Goal: Use online tool/utility: Use online tool/utility

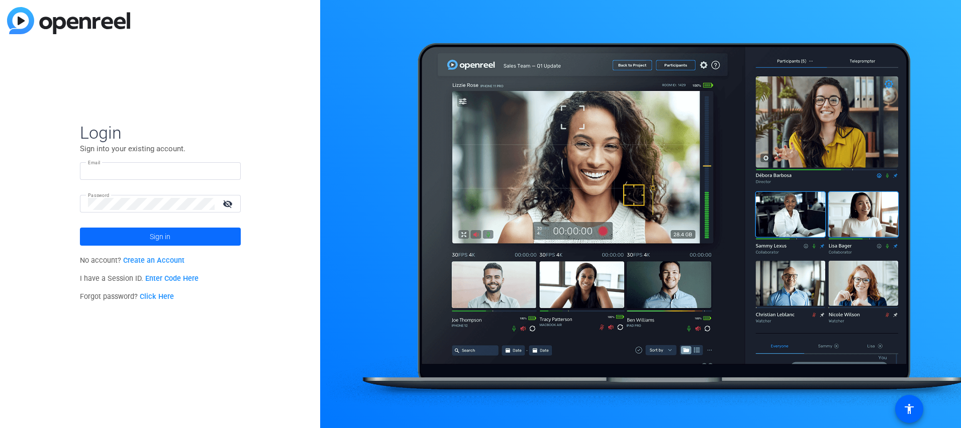
type input "Robert.Thomas@ey.com"
click at [190, 235] on span at bounding box center [160, 237] width 161 height 24
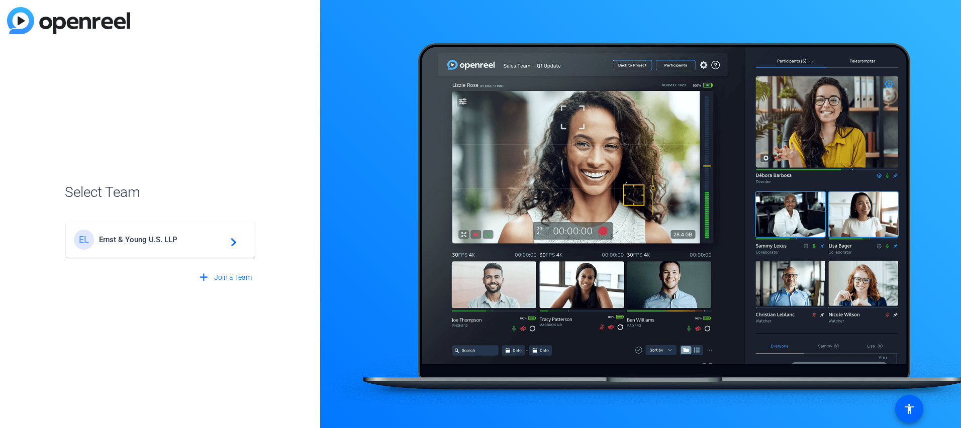
click at [127, 240] on span "Ernst & Young U.S. LLP" at bounding box center [162, 239] width 126 height 9
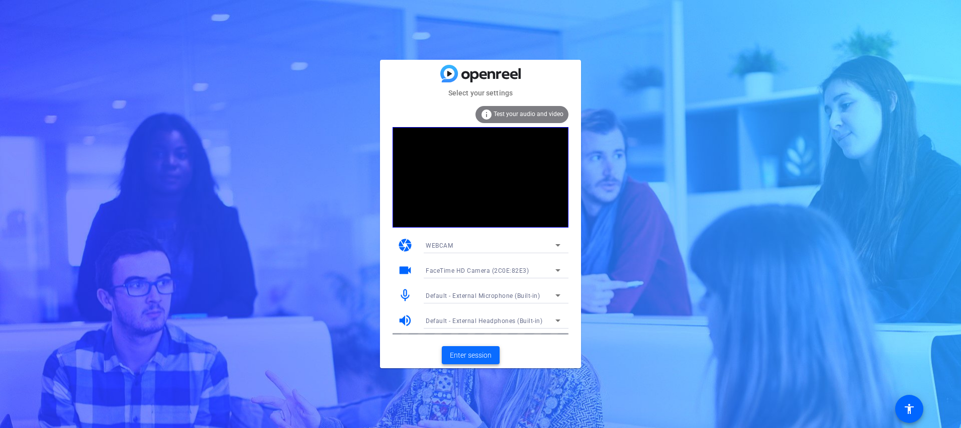
click at [475, 355] on span "Enter session" at bounding box center [471, 355] width 42 height 11
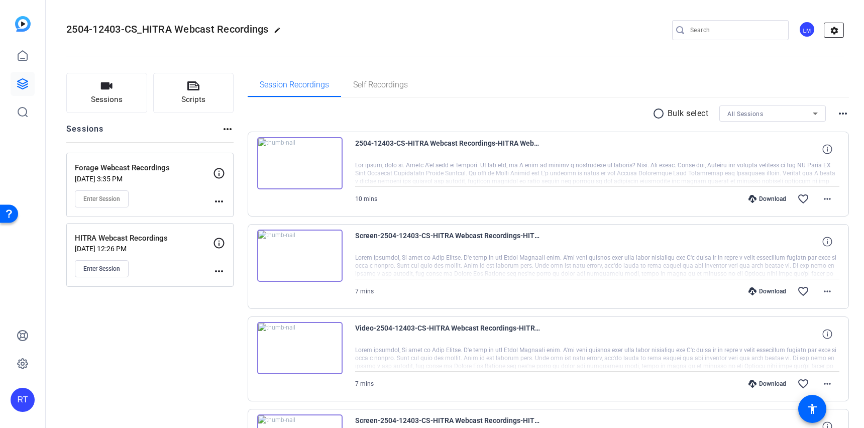
click at [831, 36] on mat-icon "settings" at bounding box center [835, 30] width 20 height 15
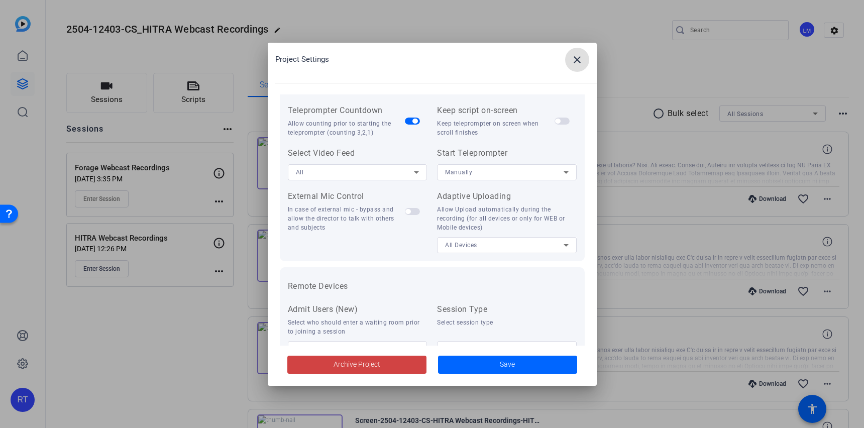
scroll to position [208, 0]
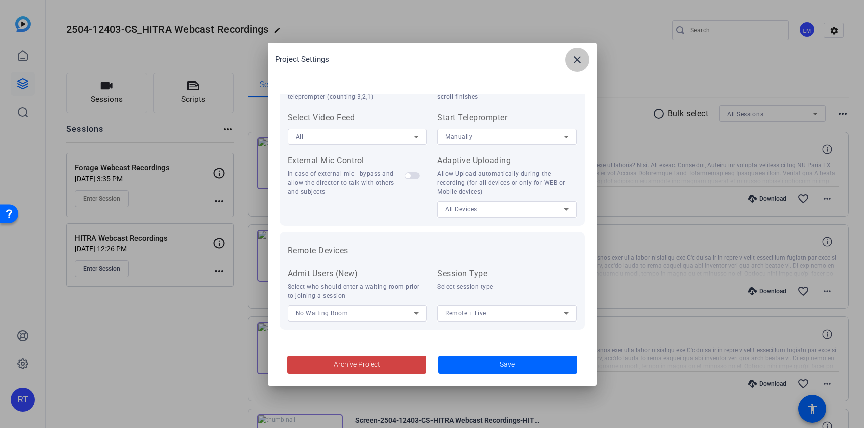
click at [582, 56] on mat-icon "close" at bounding box center [577, 60] width 12 height 12
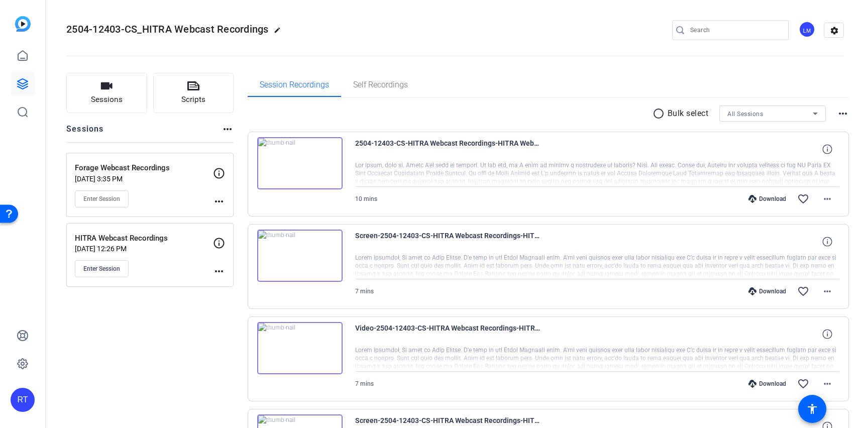
click at [219, 268] on mat-icon "more_horiz" at bounding box center [219, 271] width 12 height 12
click at [231, 284] on span "Edit Session" at bounding box center [244, 286] width 46 height 12
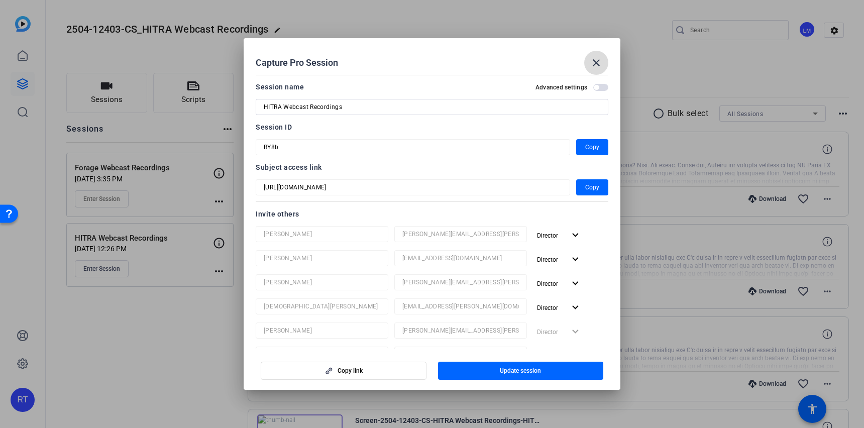
click at [592, 64] on mat-icon "close" at bounding box center [597, 63] width 12 height 12
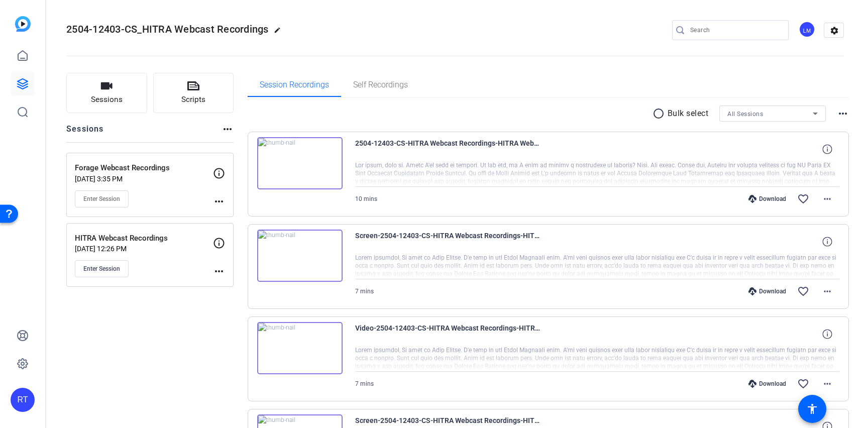
click at [223, 202] on mat-icon "more_horiz" at bounding box center [219, 202] width 12 height 12
click at [232, 221] on span "Edit Session" at bounding box center [244, 216] width 46 height 12
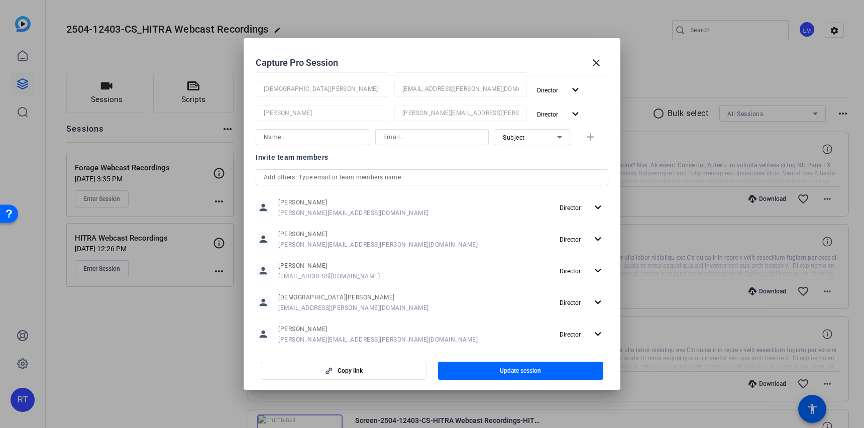
scroll to position [236, 0]
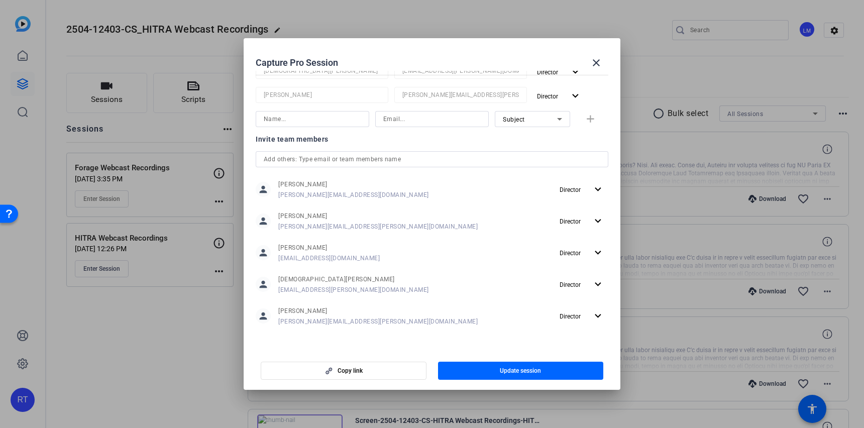
click at [340, 159] on input "text" at bounding box center [432, 159] width 337 height 12
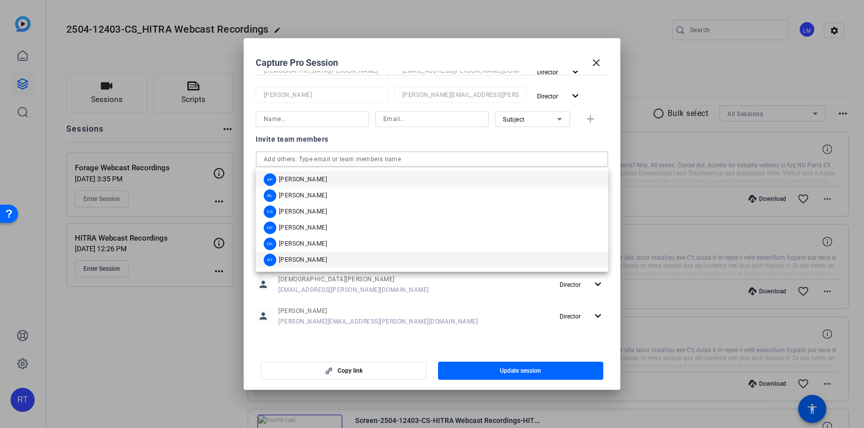
click at [311, 264] on div "RT Rob Thomas" at bounding box center [295, 260] width 63 height 13
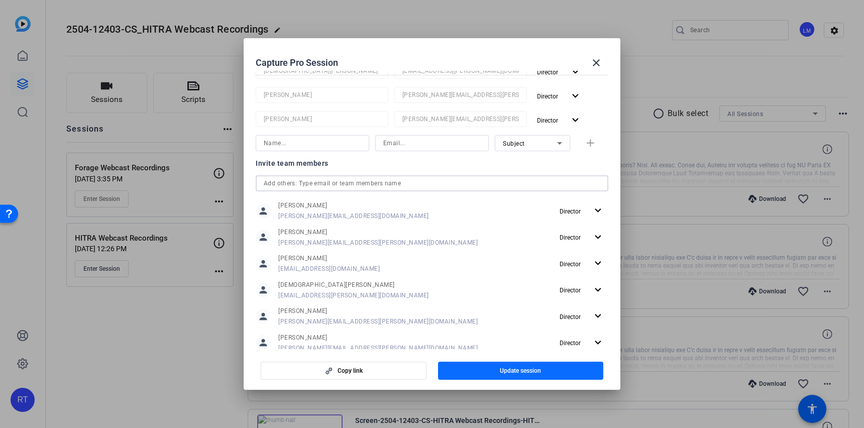
click at [506, 369] on span "Update session" at bounding box center [520, 371] width 41 height 8
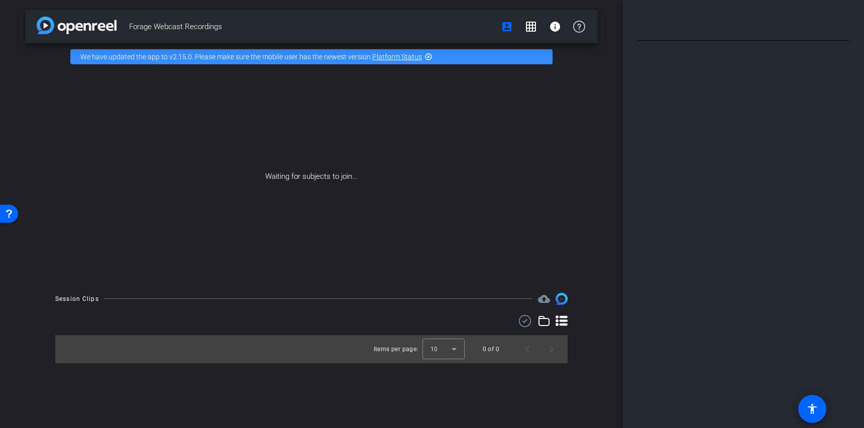
type input "Task Four Intro"
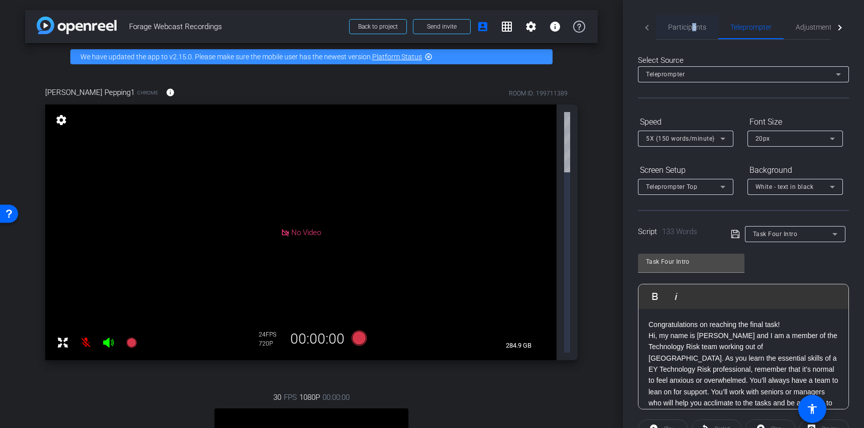
click at [694, 26] on span "Participants" at bounding box center [687, 27] width 38 height 7
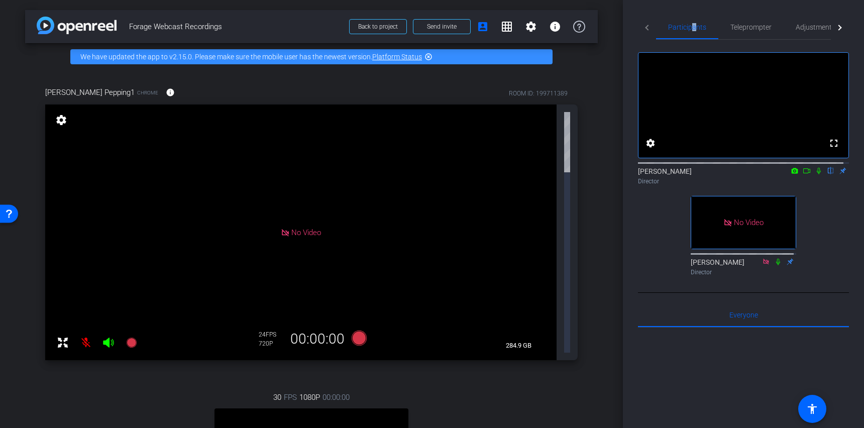
click at [803, 174] on icon at bounding box center [807, 170] width 8 height 7
click at [638, 260] on div "Participants Teleprompter Adjustments Live No Video [PERSON_NAME] Director No V…" at bounding box center [743, 214] width 241 height 428
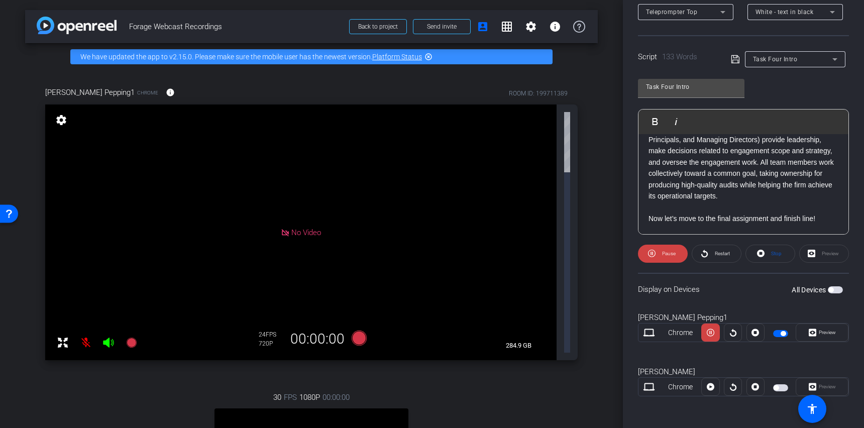
scroll to position [175, 0]
drag, startPoint x: 821, startPoint y: 218, endPoint x: 826, endPoint y: 219, distance: 5.7
click at [821, 218] on p "Now let’s move to the final assignment and finish line!" at bounding box center [744, 218] width 190 height 11
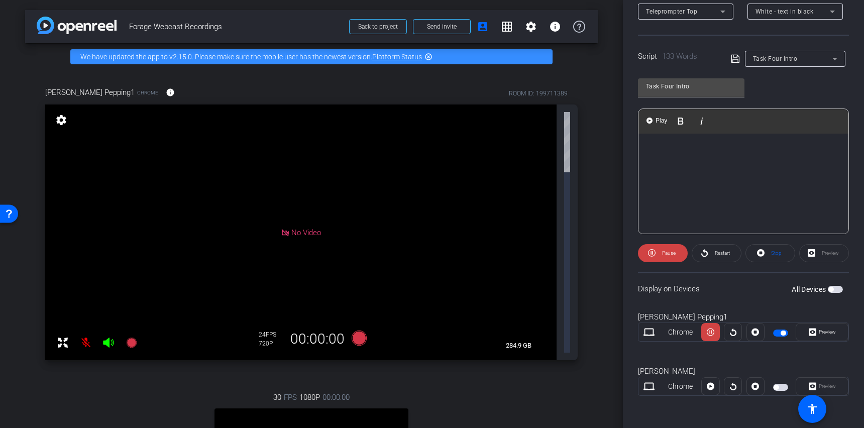
scroll to position [225, 0]
click at [733, 59] on icon at bounding box center [735, 59] width 9 height 12
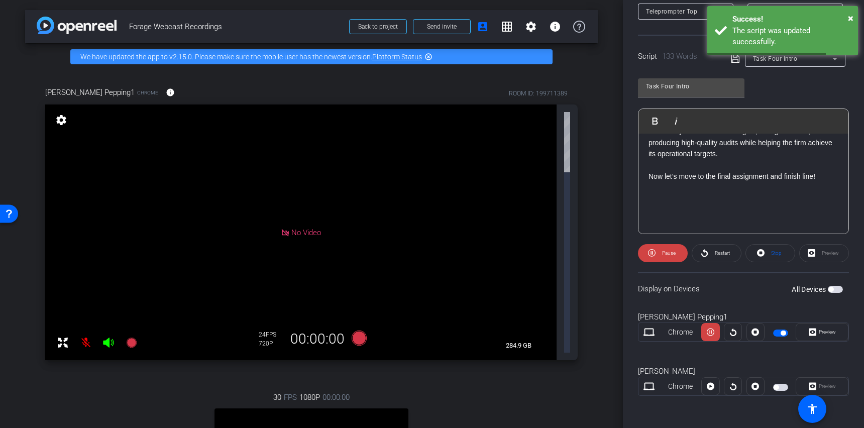
scroll to position [0, 0]
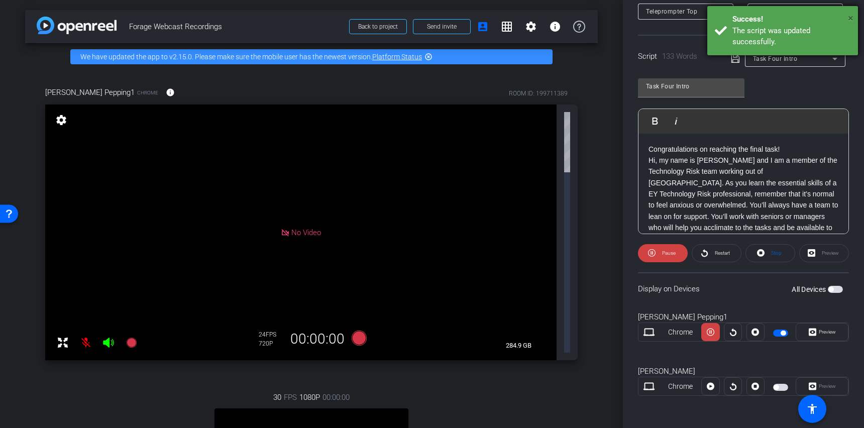
click at [850, 16] on span "×" at bounding box center [851, 18] width 6 height 12
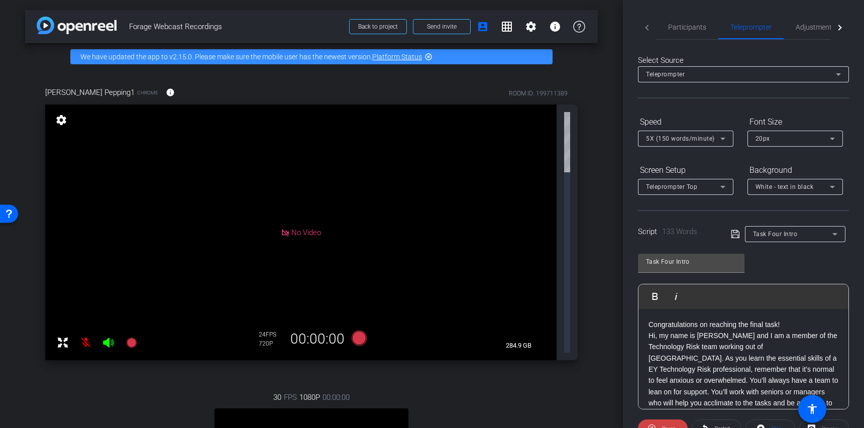
click at [723, 139] on icon at bounding box center [723, 139] width 5 height 3
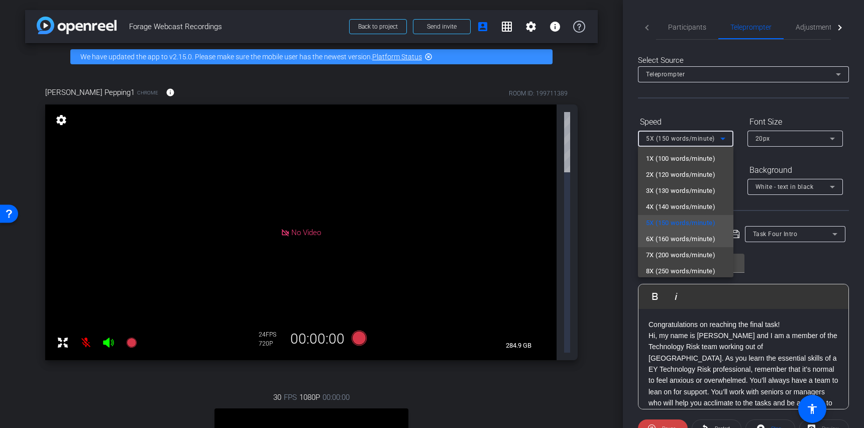
click at [675, 240] on span "6X (160 words/minute)" at bounding box center [680, 239] width 69 height 12
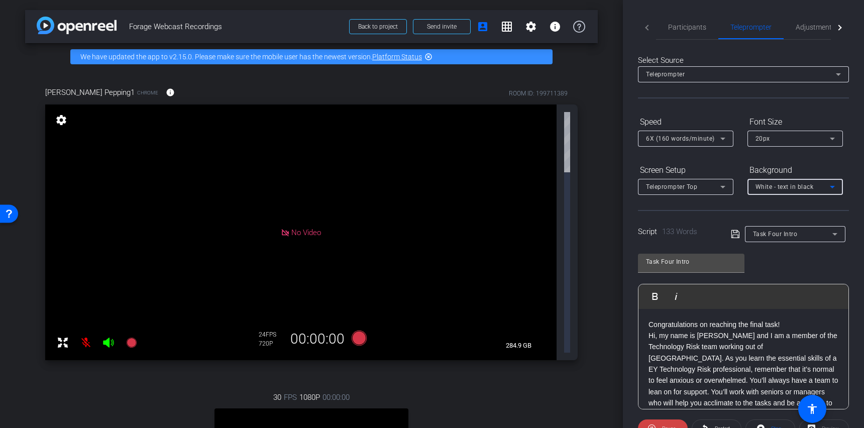
click at [778, 188] on span "White - text in black" at bounding box center [785, 186] width 58 height 7
click at [753, 164] on div at bounding box center [432, 214] width 864 height 428
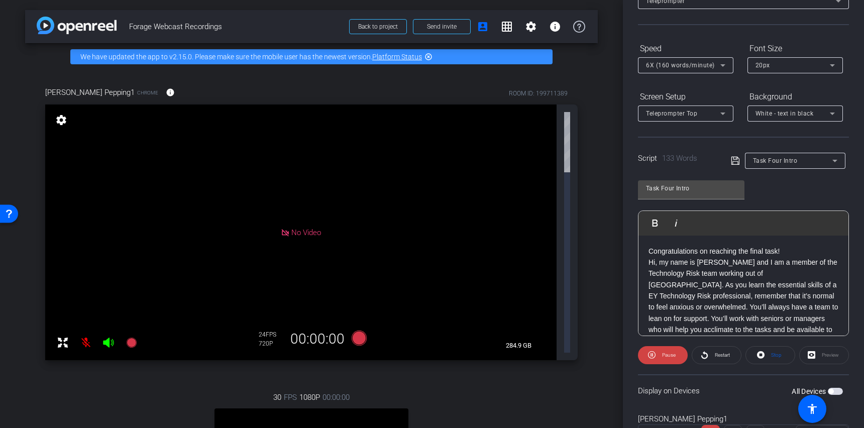
scroll to position [73, 0]
click at [732, 163] on icon at bounding box center [735, 161] width 9 height 12
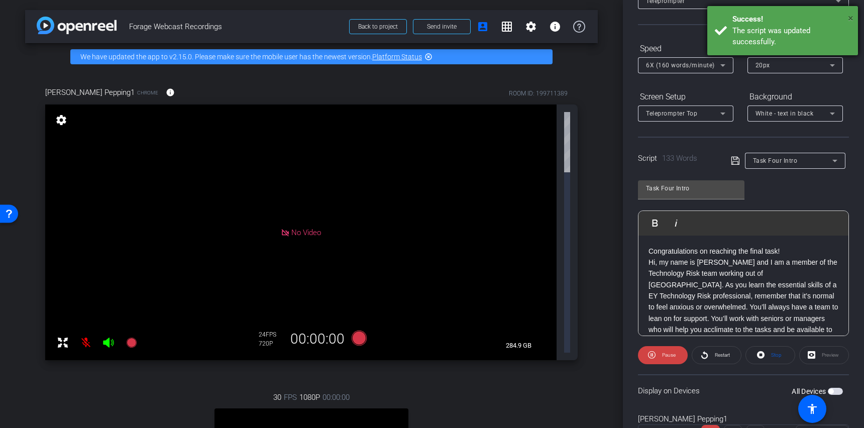
click at [853, 17] on span "×" at bounding box center [851, 18] width 6 height 12
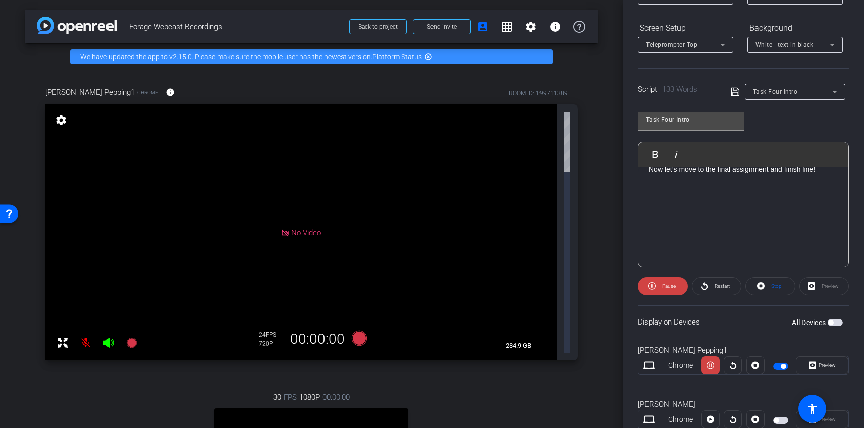
scroll to position [175, 0]
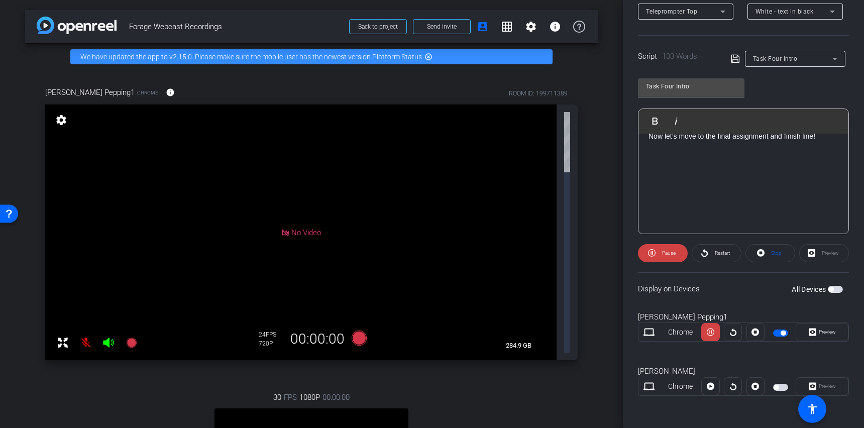
click at [702, 402] on div "[PERSON_NAME] Chrome [GEOGRAPHIC_DATA]" at bounding box center [743, 386] width 211 height 54
click at [831, 386] on div "Preview" at bounding box center [822, 386] width 53 height 18
drag, startPoint x: 817, startPoint y: 385, endPoint x: 826, endPoint y: 348, distance: 37.8
click at [817, 385] on div "Preview" at bounding box center [822, 386] width 53 height 18
click at [829, 289] on span "button" at bounding box center [831, 289] width 5 height 5
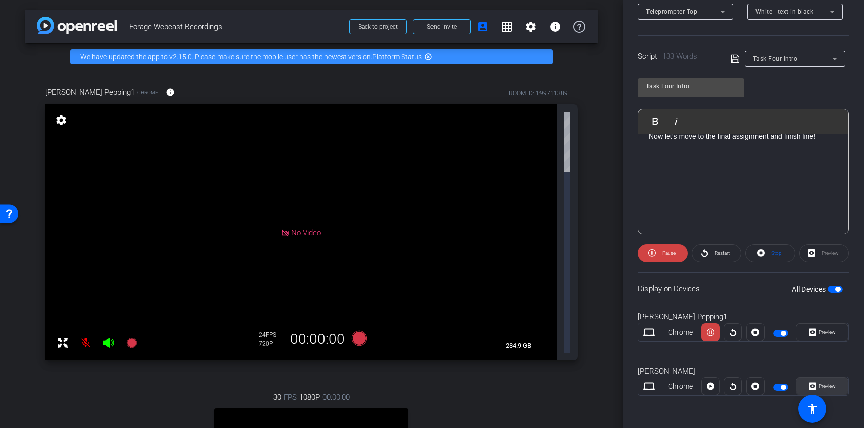
click at [821, 385] on span "Preview" at bounding box center [827, 386] width 17 height 6
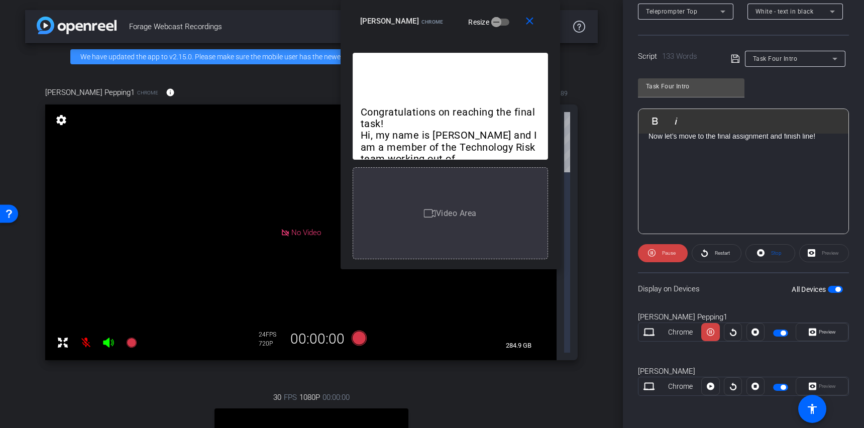
drag, startPoint x: 402, startPoint y: 91, endPoint x: 418, endPoint y: -34, distance: 125.7
click at [418, 0] on html "Accessibility Screen-Reader Guide, Feedback, and Issue Reporting | New window m…" at bounding box center [432, 214] width 864 height 428
click at [798, 11] on span "White - text in black" at bounding box center [785, 11] width 58 height 7
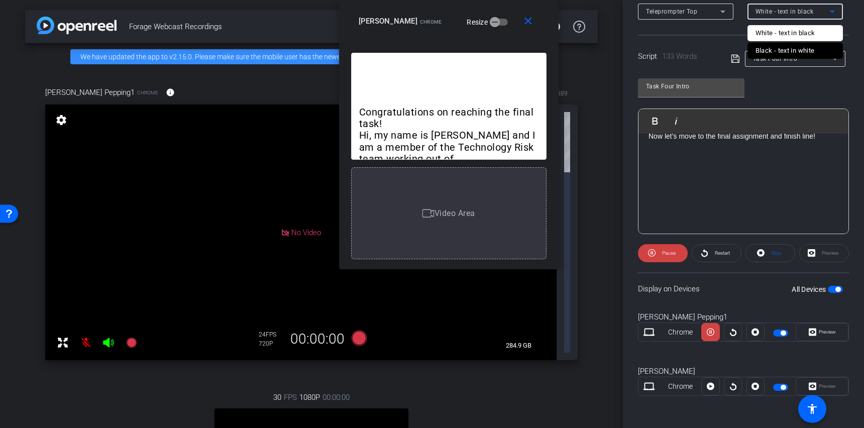
click at [784, 48] on div "Black - text in white" at bounding box center [785, 51] width 59 height 12
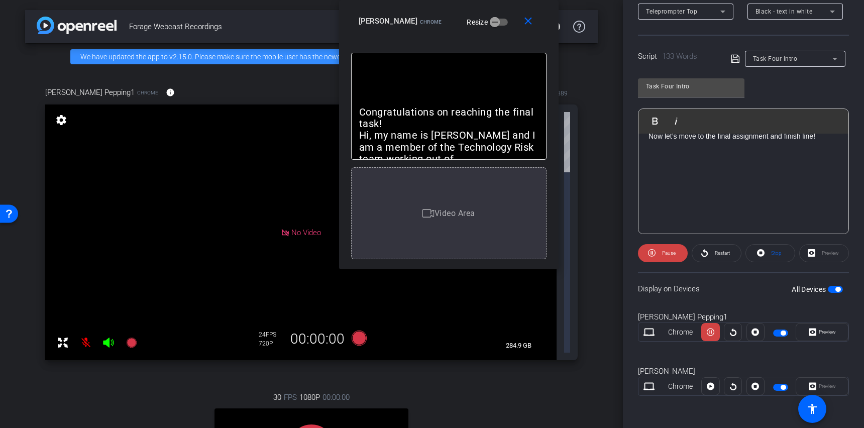
click at [731, 62] on icon at bounding box center [735, 59] width 9 height 12
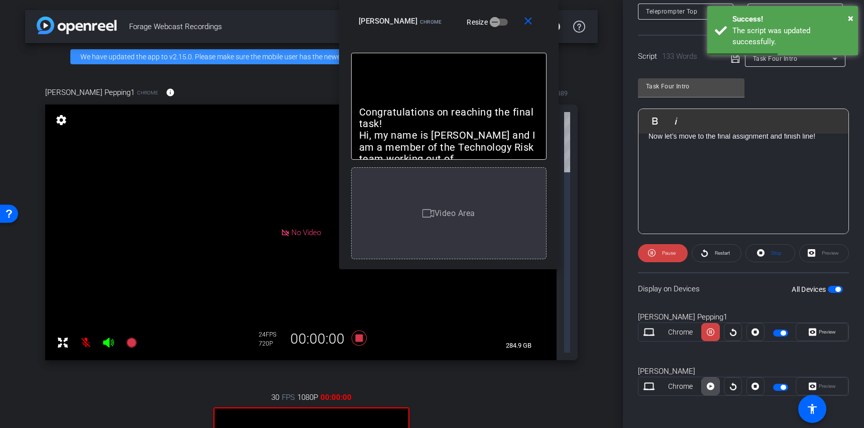
click at [708, 388] on icon at bounding box center [711, 387] width 8 height 8
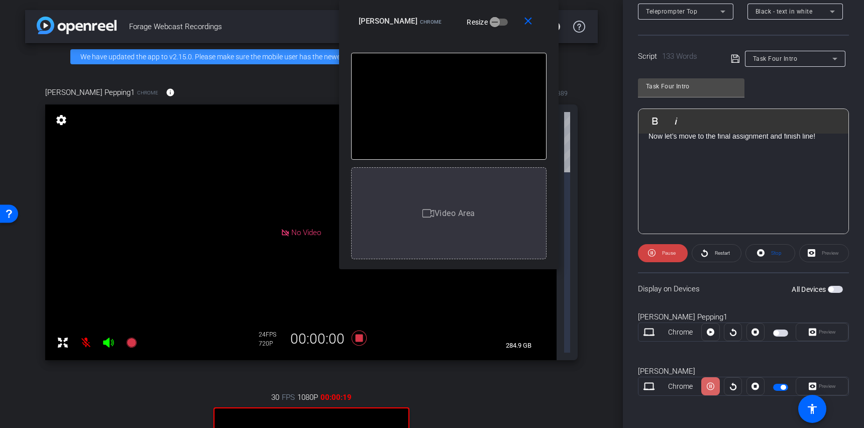
click at [710, 389] on icon at bounding box center [711, 386] width 8 height 15
click at [710, 389] on icon at bounding box center [711, 387] width 8 height 8
click at [710, 389] on icon at bounding box center [711, 386] width 8 height 15
click at [710, 389] on icon at bounding box center [711, 387] width 8 height 8
click at [710, 389] on icon at bounding box center [711, 386] width 8 height 15
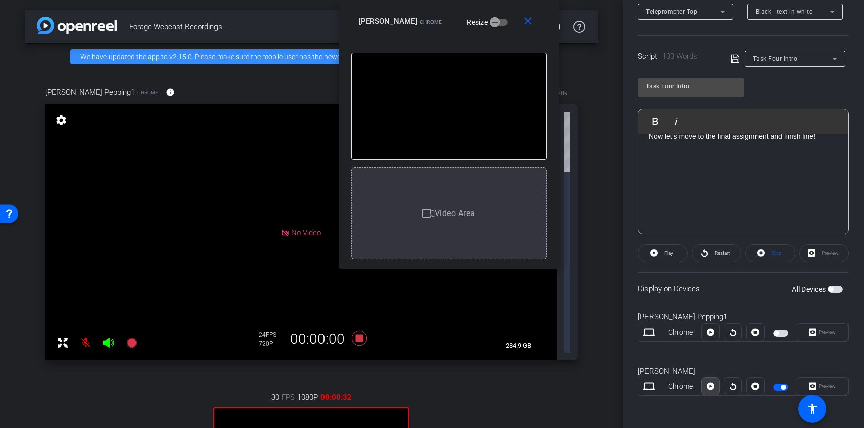
click at [710, 389] on icon at bounding box center [711, 387] width 8 height 8
click at [710, 389] on icon at bounding box center [711, 386] width 8 height 15
click at [710, 389] on icon at bounding box center [711, 387] width 8 height 8
click at [710, 389] on icon at bounding box center [711, 386] width 8 height 15
click at [710, 389] on icon at bounding box center [711, 387] width 8 height 8
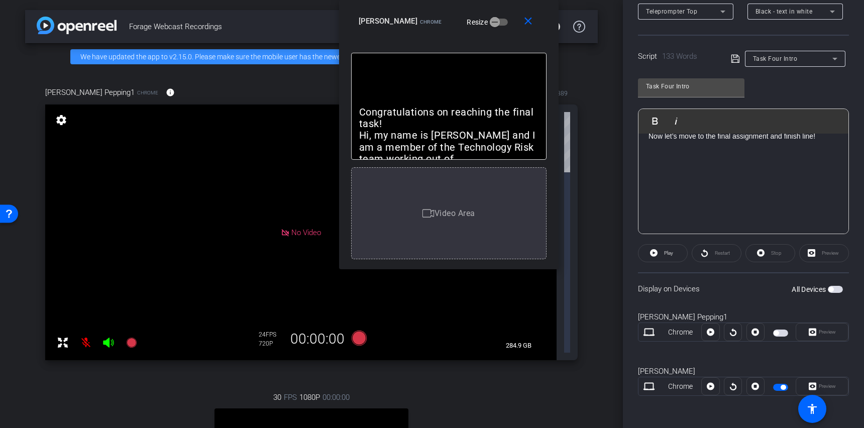
click at [829, 288] on span "button" at bounding box center [835, 289] width 15 height 7
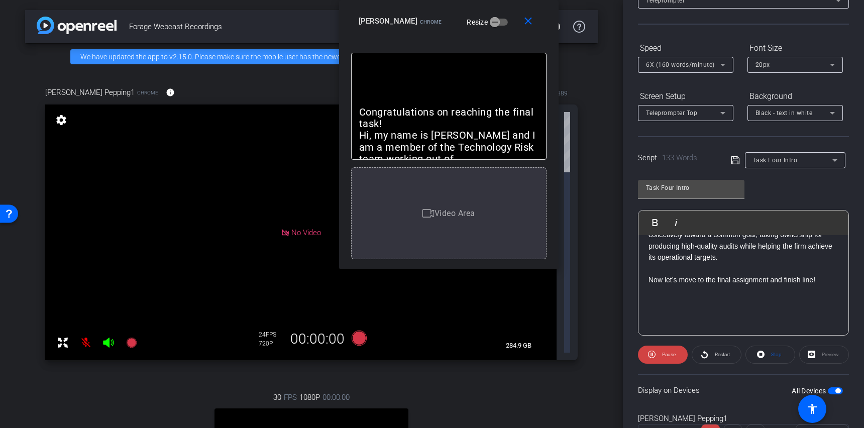
scroll to position [0, 0]
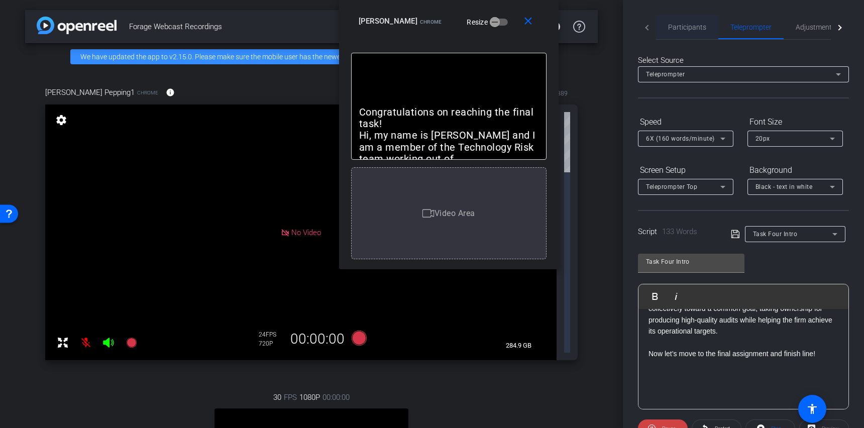
click at [696, 30] on span "Participants" at bounding box center [687, 27] width 38 height 7
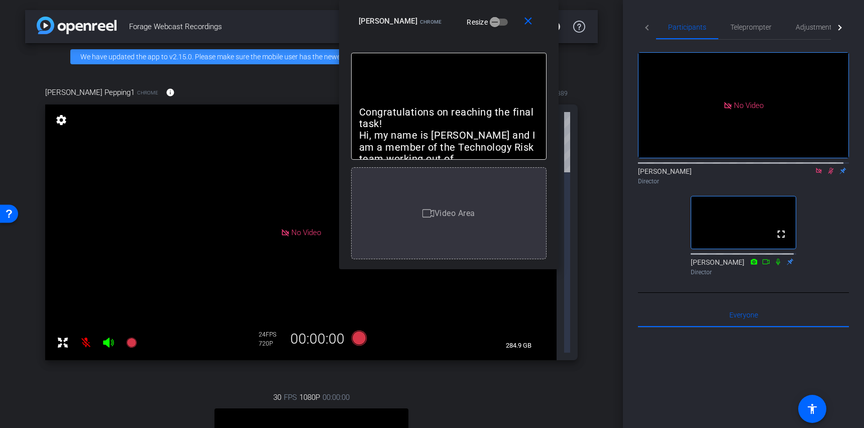
click at [827, 167] on icon at bounding box center [831, 170] width 8 height 7
click at [829, 168] on icon at bounding box center [831, 171] width 4 height 7
click at [753, 28] on span "Teleprompter" at bounding box center [751, 27] width 41 height 7
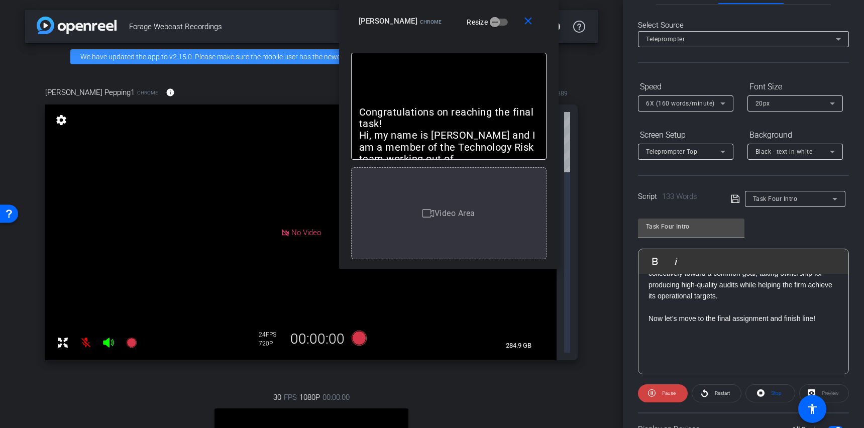
scroll to position [175, 0]
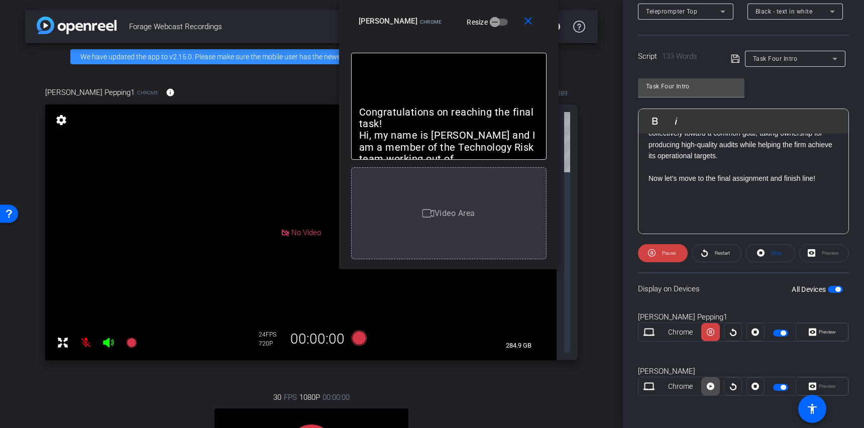
click at [710, 386] on icon at bounding box center [711, 386] width 8 height 15
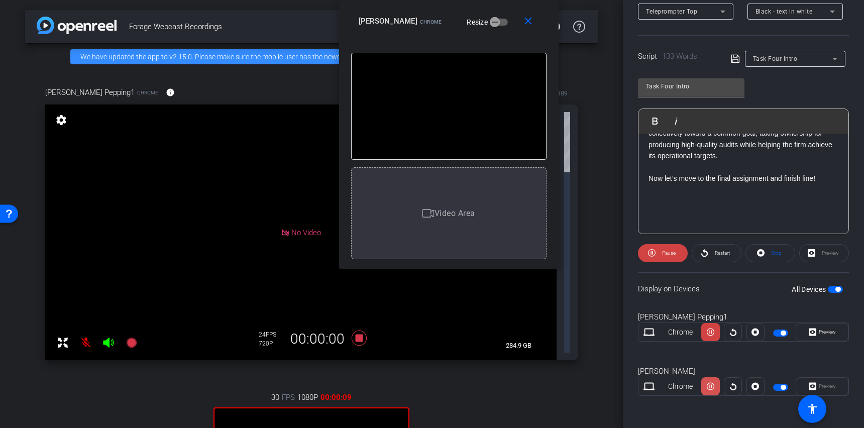
click at [710, 336] on icon at bounding box center [711, 333] width 8 height 8
click at [710, 386] on icon at bounding box center [711, 386] width 8 height 15
click at [710, 386] on icon at bounding box center [711, 387] width 8 height 8
click at [710, 386] on icon at bounding box center [711, 386] width 8 height 15
click at [710, 386] on icon at bounding box center [711, 387] width 8 height 8
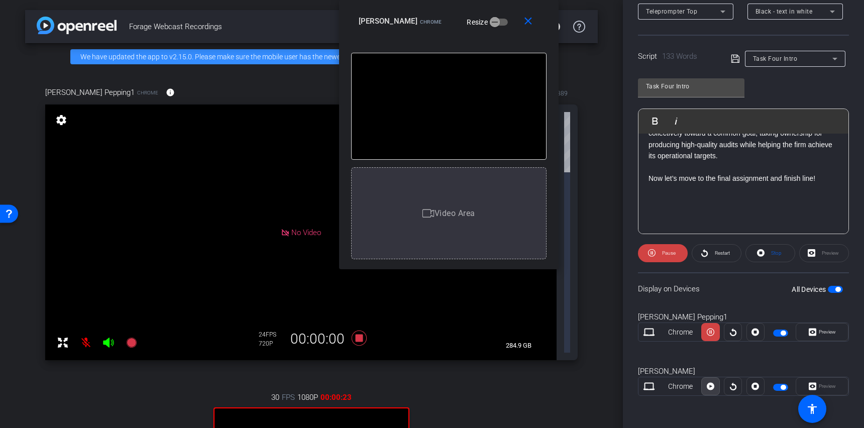
click at [710, 386] on icon at bounding box center [711, 386] width 8 height 15
click at [710, 386] on icon at bounding box center [711, 387] width 8 height 8
click at [710, 386] on icon at bounding box center [711, 386] width 8 height 15
click at [710, 386] on icon at bounding box center [711, 387] width 8 height 8
click at [710, 386] on icon at bounding box center [711, 386] width 8 height 15
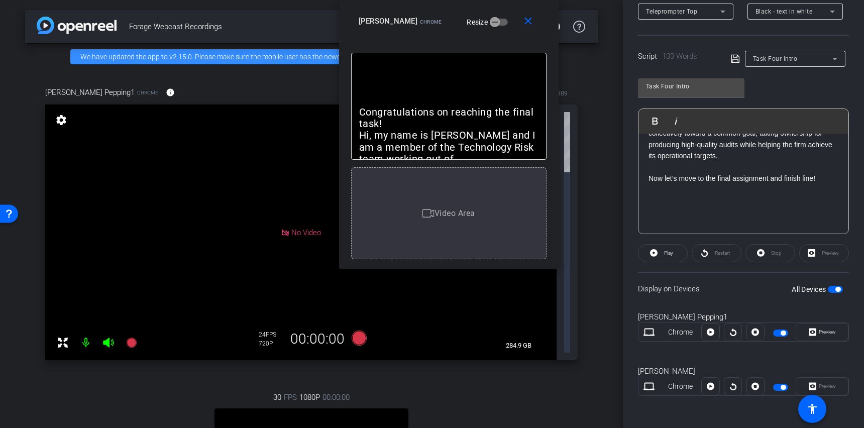
click at [706, 405] on div "[PERSON_NAME] Chrome [GEOGRAPHIC_DATA]" at bounding box center [743, 386] width 211 height 54
click at [708, 386] on icon at bounding box center [711, 387] width 8 height 8
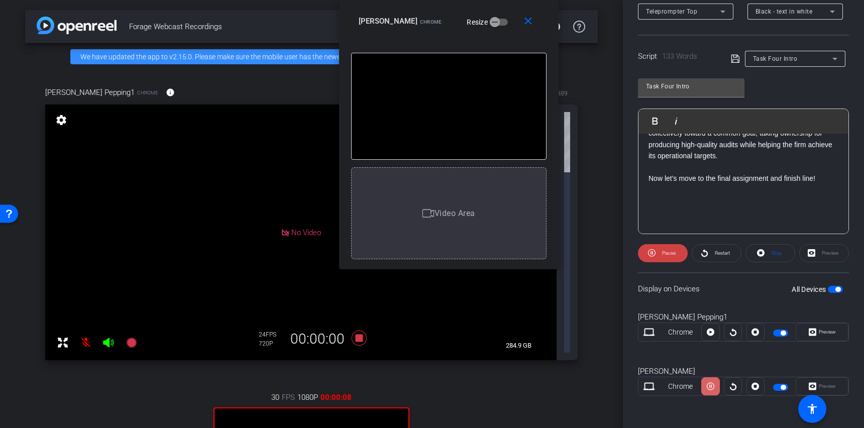
click at [707, 385] on icon at bounding box center [711, 386] width 8 height 15
click at [707, 385] on icon at bounding box center [711, 387] width 8 height 8
click at [707, 385] on icon at bounding box center [711, 386] width 8 height 15
click at [707, 385] on icon at bounding box center [711, 387] width 8 height 8
click at [707, 385] on icon at bounding box center [711, 386] width 8 height 15
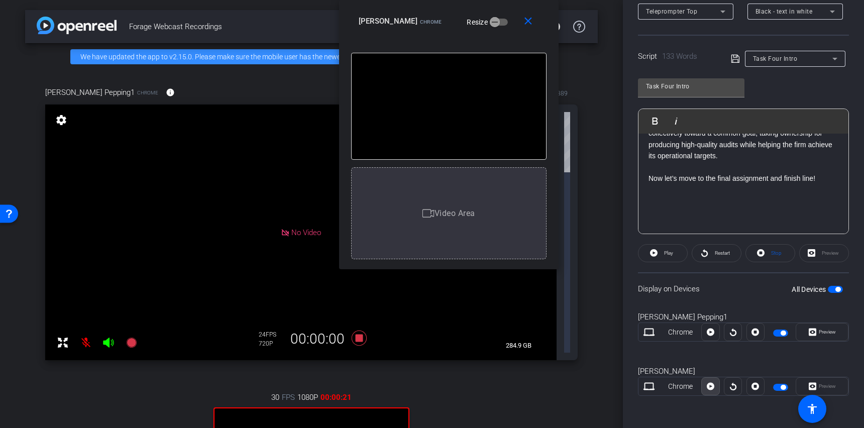
click at [707, 385] on icon at bounding box center [711, 387] width 8 height 8
click at [707, 385] on icon at bounding box center [711, 386] width 8 height 15
click at [707, 385] on icon at bounding box center [711, 387] width 8 height 8
click at [707, 385] on icon at bounding box center [711, 386] width 8 height 15
click at [707, 385] on icon at bounding box center [711, 387] width 8 height 8
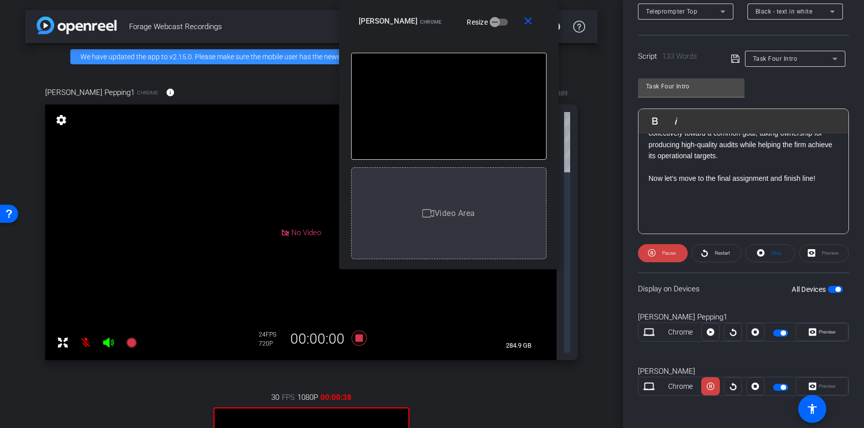
click at [707, 385] on icon at bounding box center [711, 386] width 8 height 15
click at [707, 385] on icon at bounding box center [711, 387] width 8 height 8
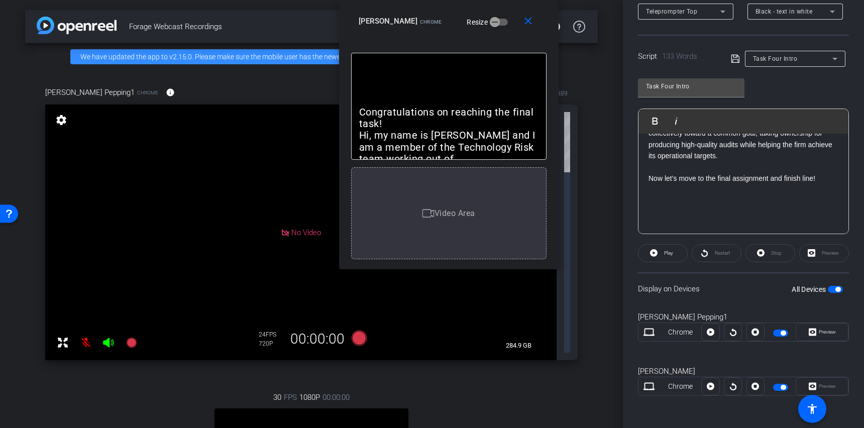
click at [828, 286] on span "button" at bounding box center [835, 289] width 15 height 7
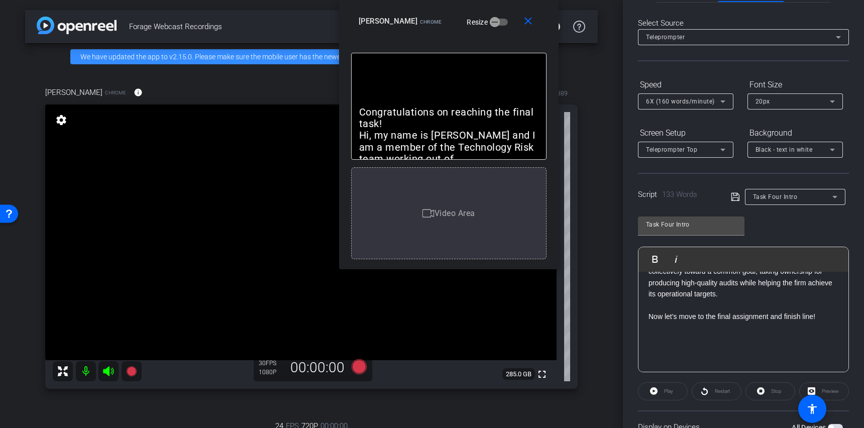
scroll to position [0, 0]
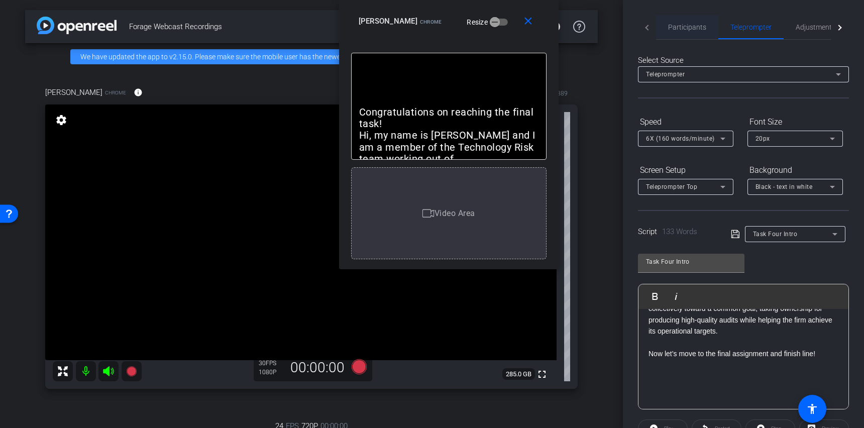
click at [694, 29] on span "Participants" at bounding box center [687, 27] width 38 height 7
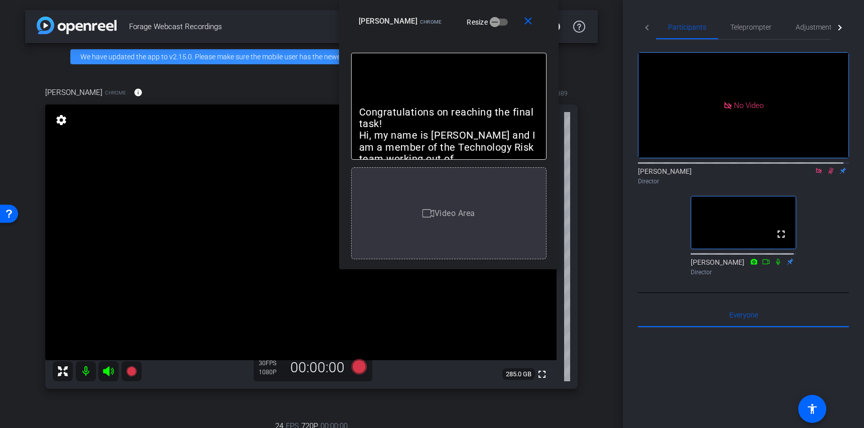
click at [829, 168] on icon at bounding box center [832, 171] width 6 height 7
click at [745, 27] on span "Teleprompter" at bounding box center [751, 27] width 41 height 7
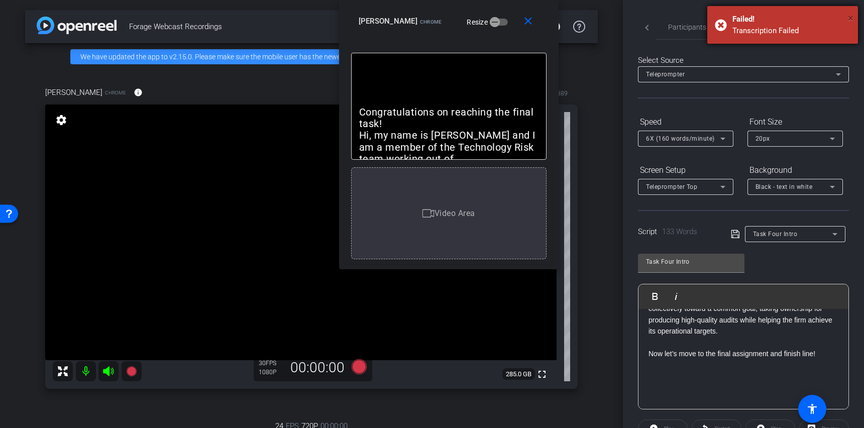
click at [851, 18] on span "×" at bounding box center [851, 18] width 6 height 12
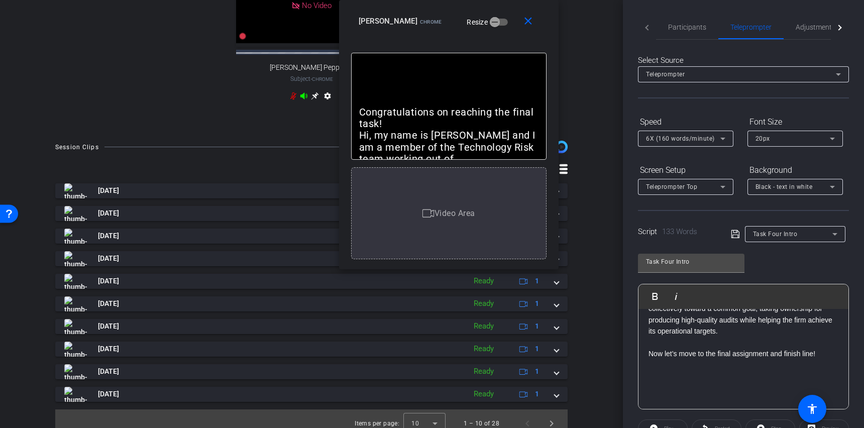
scroll to position [479, 0]
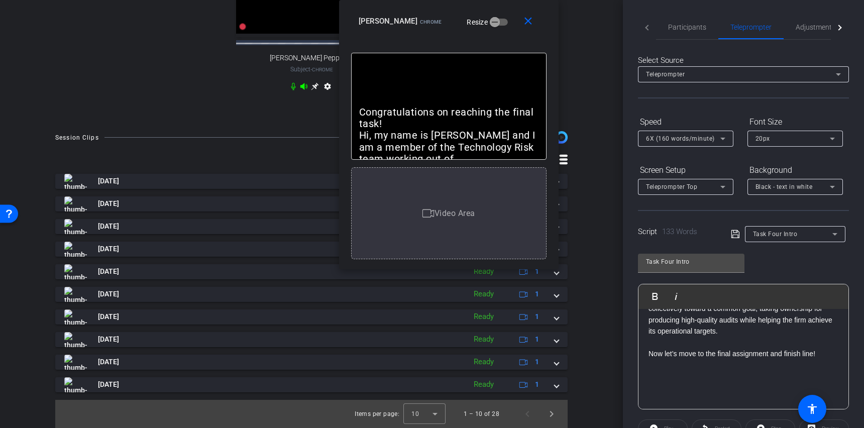
click at [586, 297] on div "Session Clips cloud_upload [DATE] Ready 1 [DATE] Ready 1 [DATE] Ready 1 [DATE] …" at bounding box center [311, 279] width 573 height 297
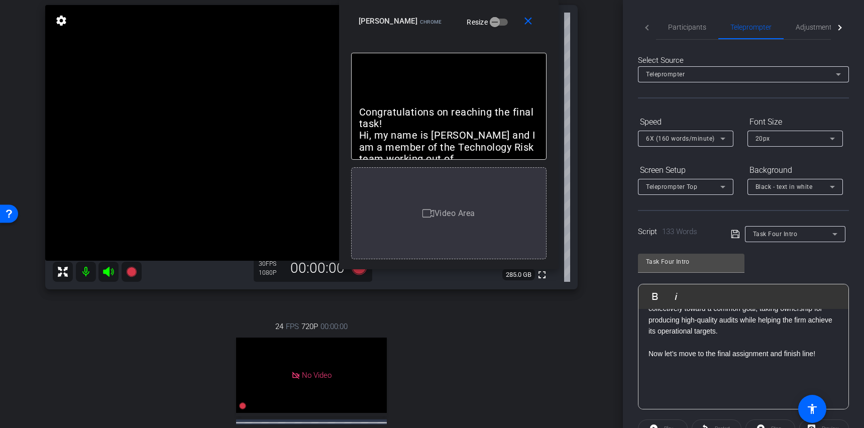
scroll to position [0, 0]
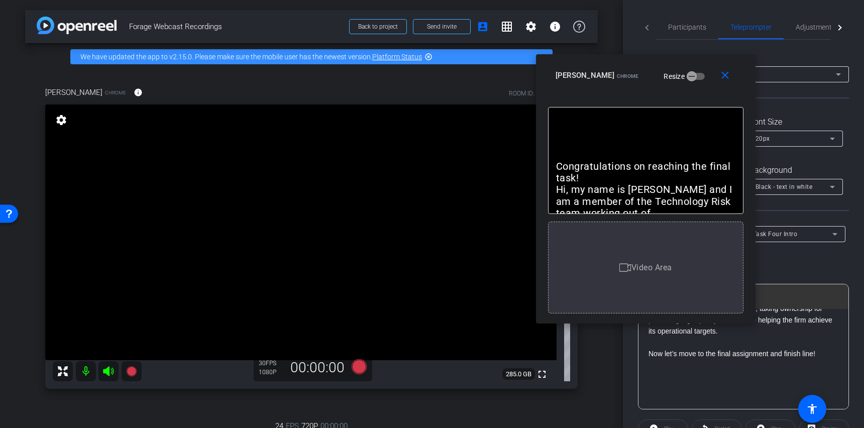
drag, startPoint x: 349, startPoint y: 11, endPoint x: 515, endPoint y: 70, distance: 175.7
click at [536, 70] on div "close [PERSON_NAME] Chrome Resize" at bounding box center [646, 76] width 220 height 45
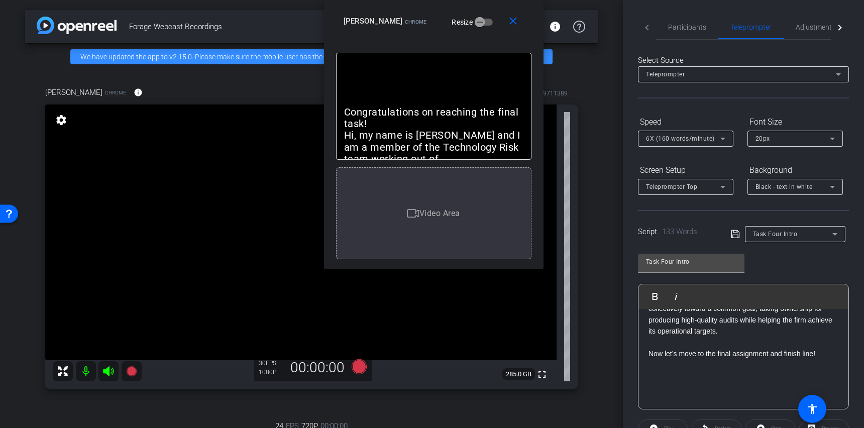
drag, startPoint x: 623, startPoint y: 69, endPoint x: 442, endPoint y: -12, distance: 197.5
click at [442, 0] on html "Accessibility Screen-Reader Guide, Feedback, and Issue Reporting | New window m…" at bounding box center [432, 214] width 864 height 428
click at [515, 20] on mat-icon "close" at bounding box center [513, 21] width 13 height 13
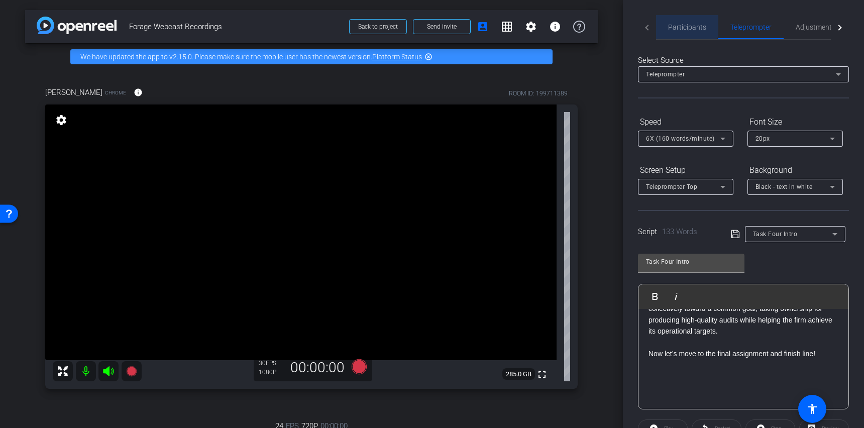
click at [676, 26] on span "Participants" at bounding box center [687, 27] width 38 height 7
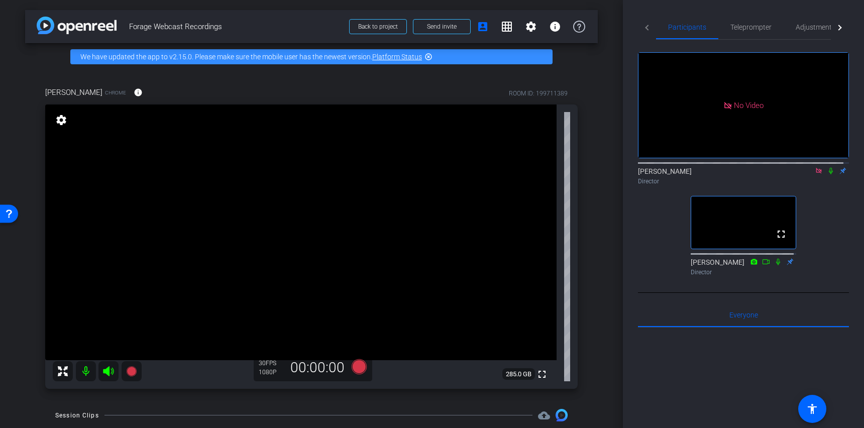
scroll to position [161, 0]
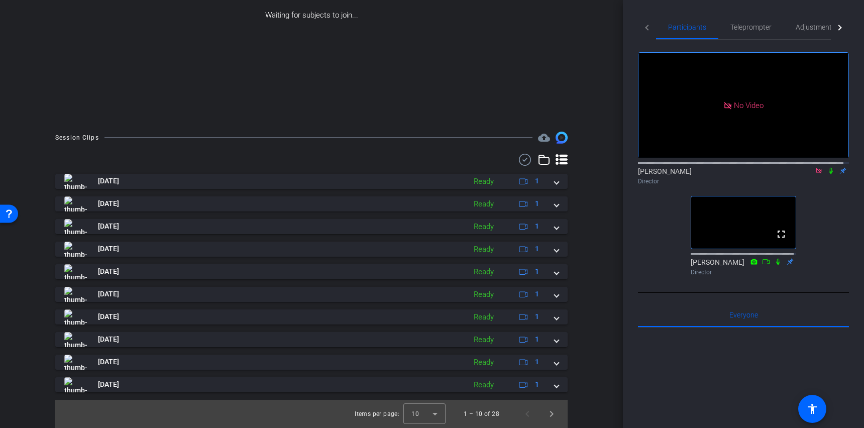
click at [604, 249] on div "arrow_back Forage Webcast Recordings Back to project Send invite account_box gr…" at bounding box center [311, 53] width 623 height 428
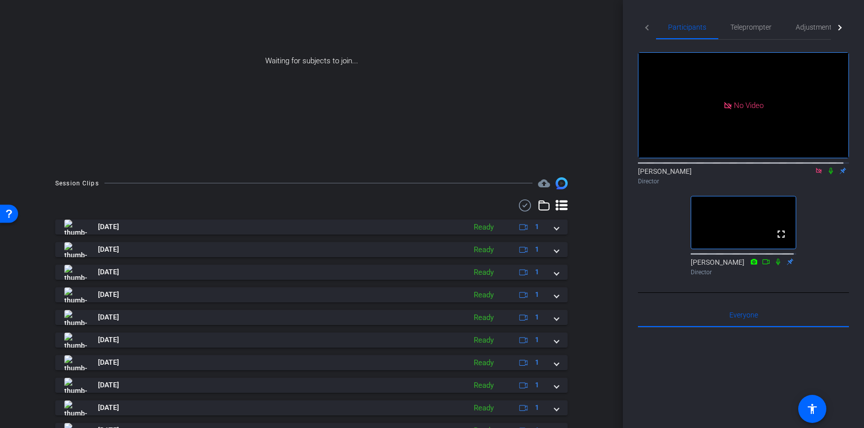
scroll to position [0, 0]
